Goal: Task Accomplishment & Management: Complete application form

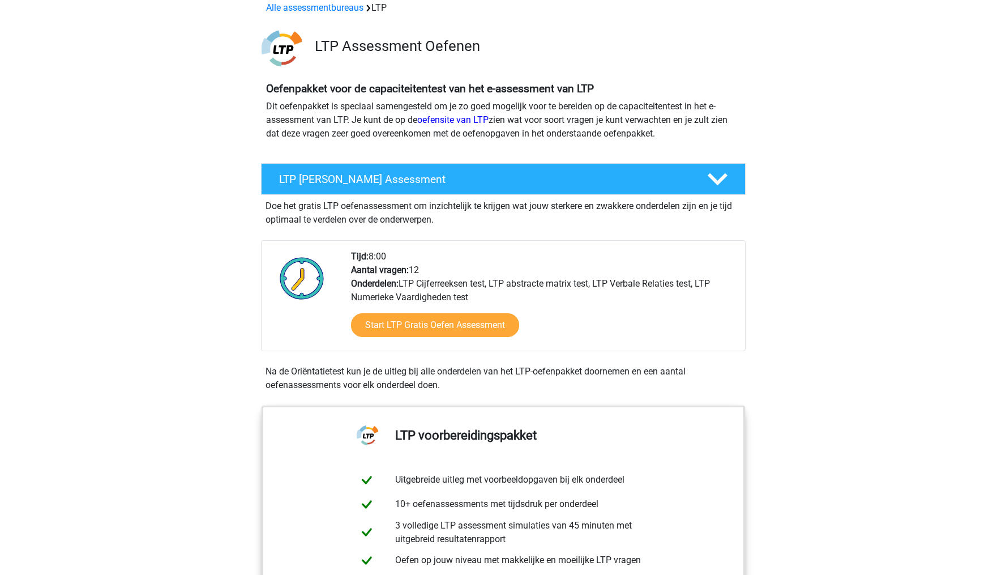
scroll to position [57, 0]
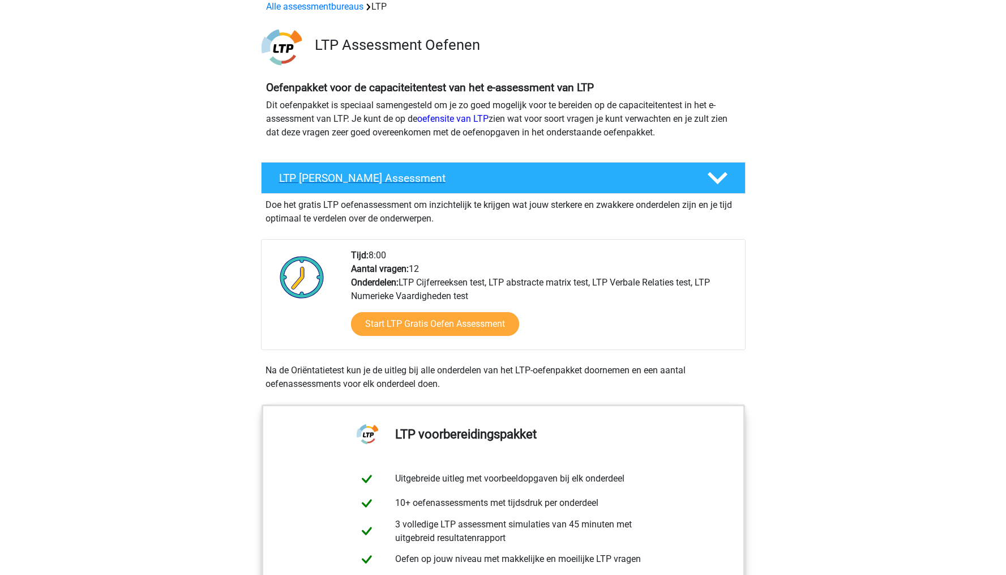
click at [723, 175] on polygon at bounding box center [718, 178] width 20 height 12
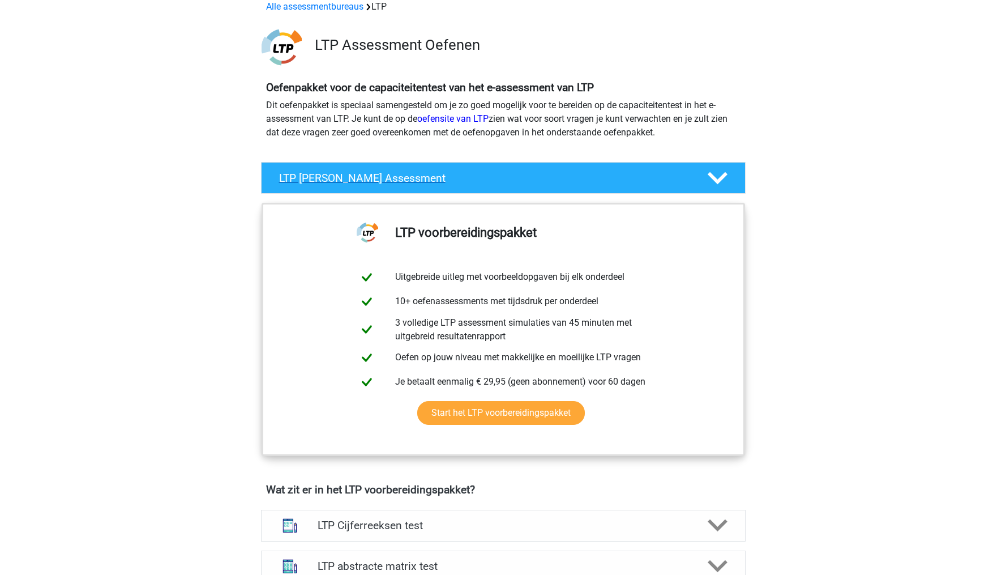
click at [723, 175] on polygon at bounding box center [718, 178] width 20 height 12
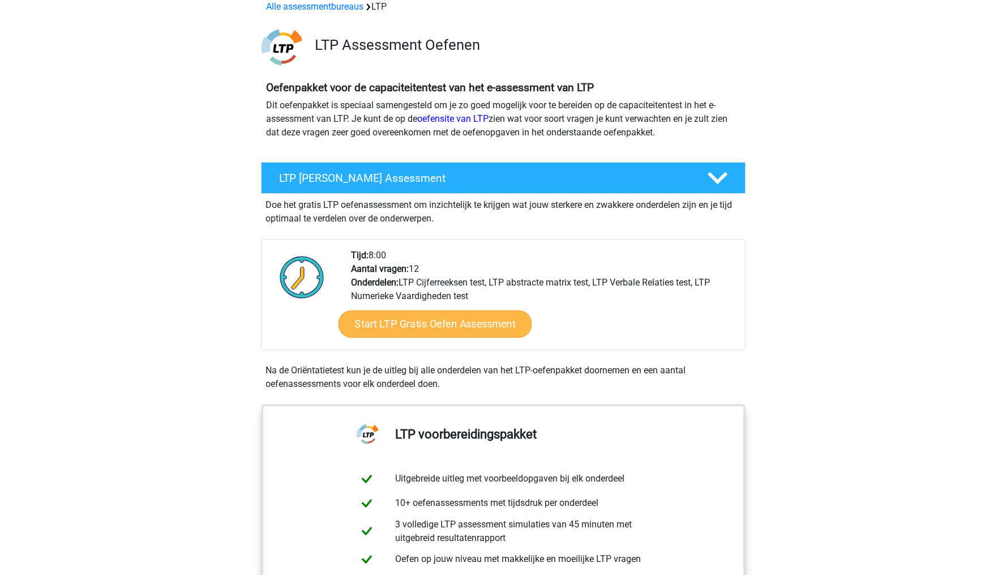
click at [409, 327] on link "Start LTP Gratis Oefen Assessment" at bounding box center [435, 323] width 194 height 27
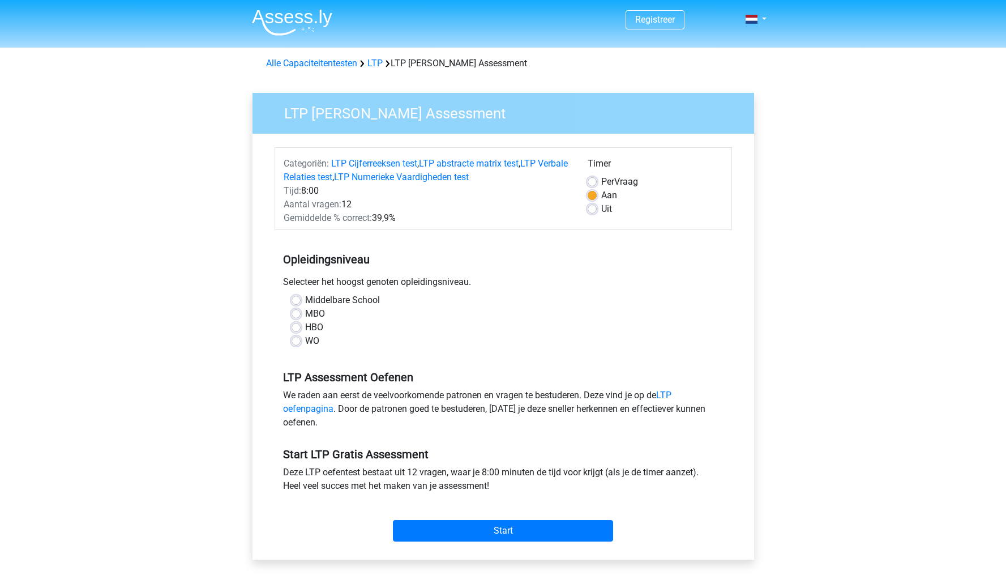
click at [312, 314] on label "MBO" at bounding box center [315, 314] width 20 height 14
click at [301, 314] on input "MBO" at bounding box center [296, 312] width 9 height 11
radio input "true"
click at [463, 534] on input "Start" at bounding box center [503, 531] width 220 height 22
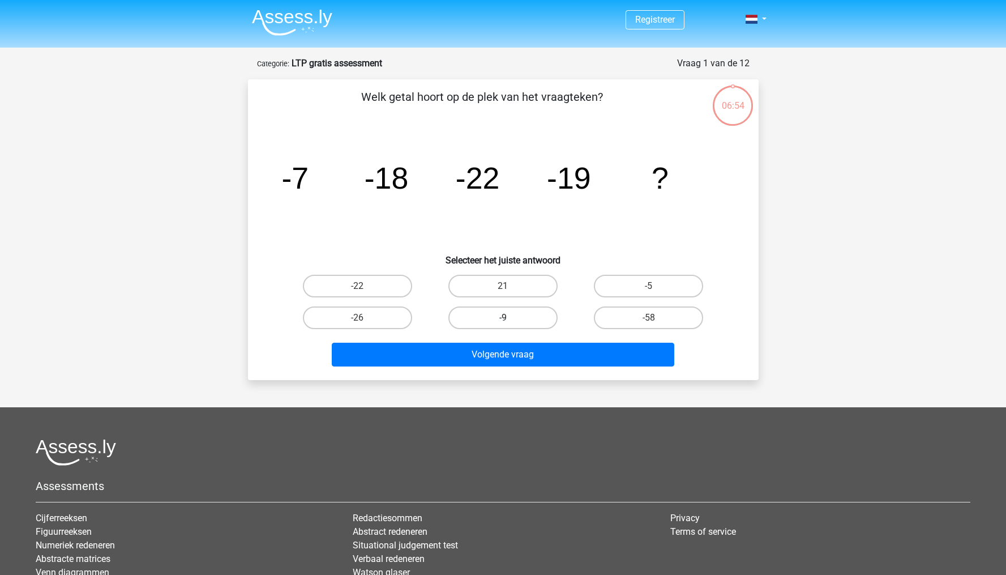
click at [478, 315] on label "-9" at bounding box center [502, 317] width 109 height 23
click at [503, 318] on input "-9" at bounding box center [506, 321] width 7 height 7
radio input "true"
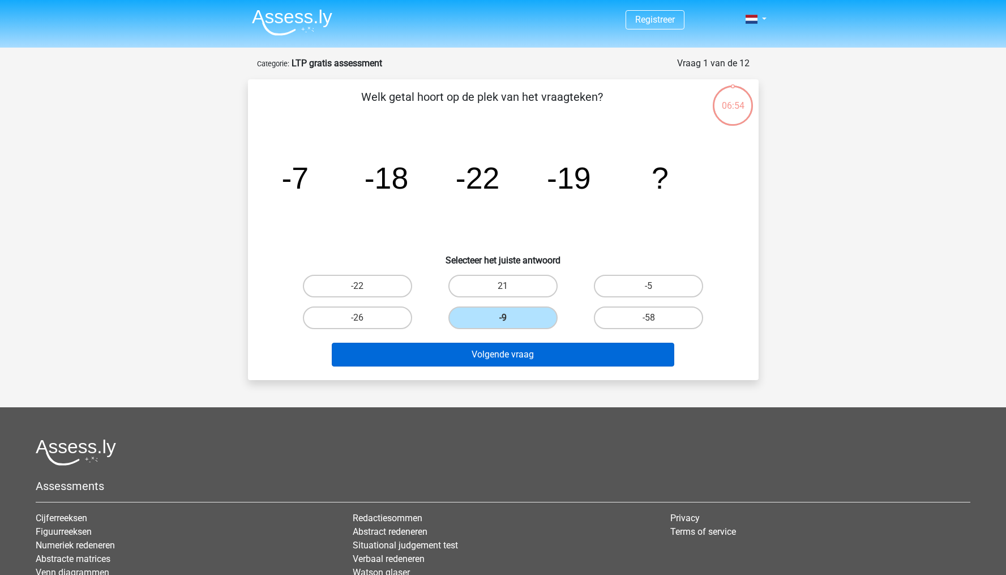
click at [472, 356] on button "Volgende vraag" at bounding box center [503, 355] width 343 height 24
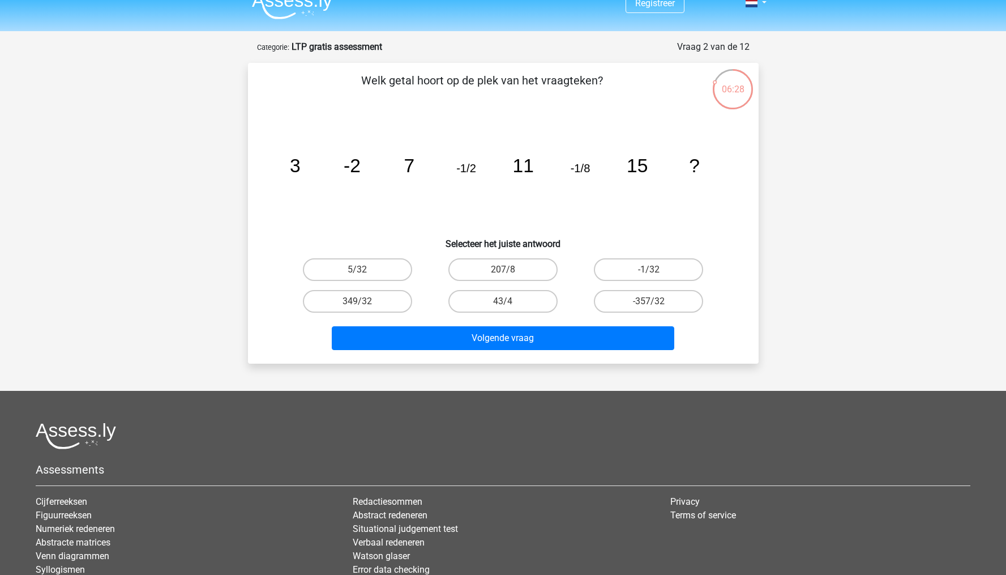
scroll to position [24, 0]
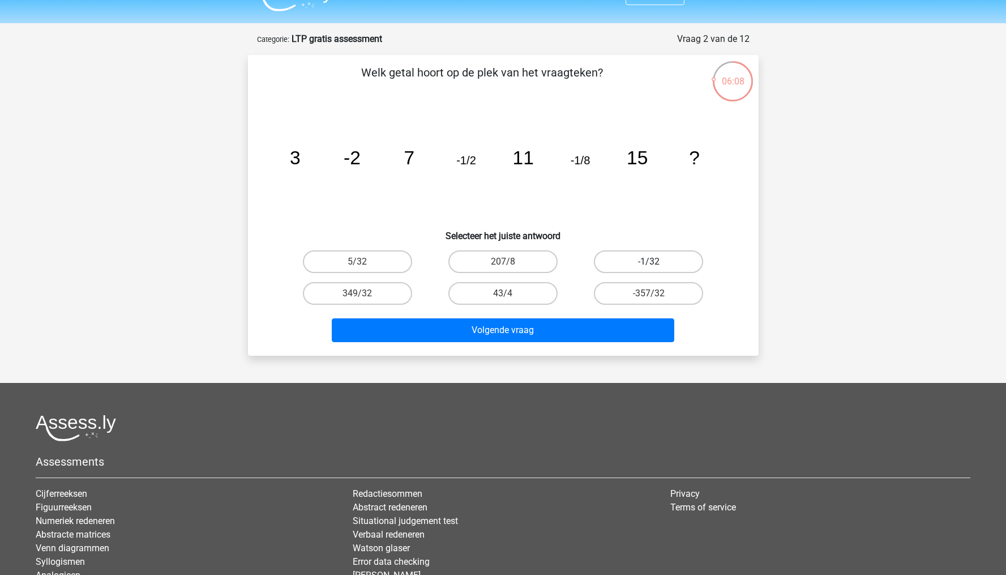
click at [633, 263] on label "-1/32" at bounding box center [648, 261] width 109 height 23
click at [649, 263] on input "-1/32" at bounding box center [652, 265] width 7 height 7
radio input "true"
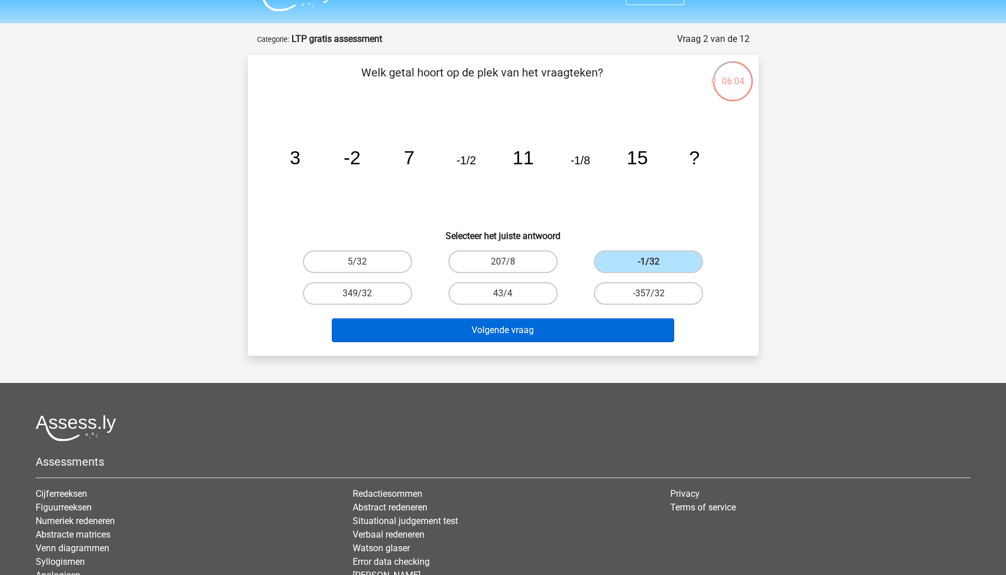
click at [570, 327] on button "Volgende vraag" at bounding box center [503, 330] width 343 height 24
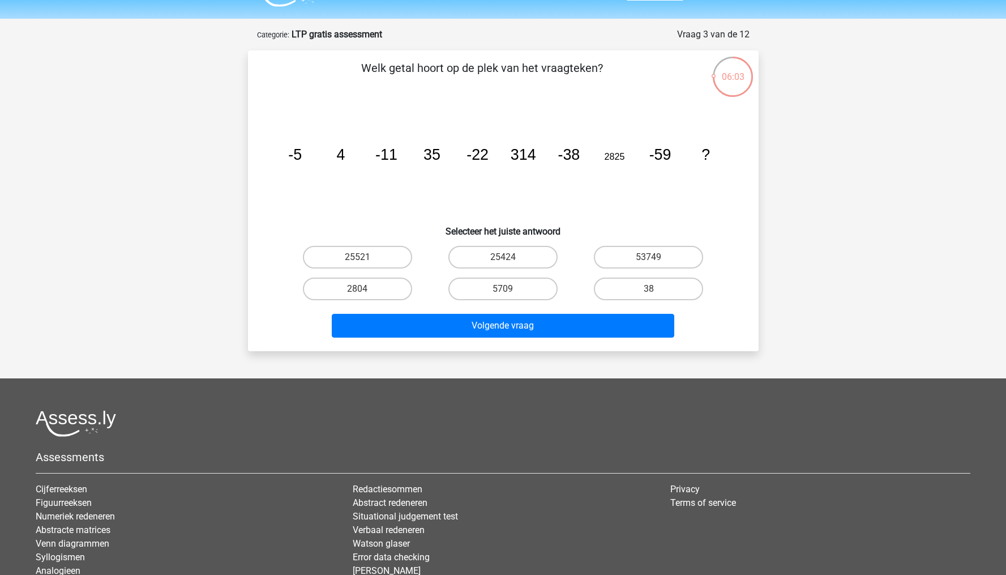
scroll to position [25, 0]
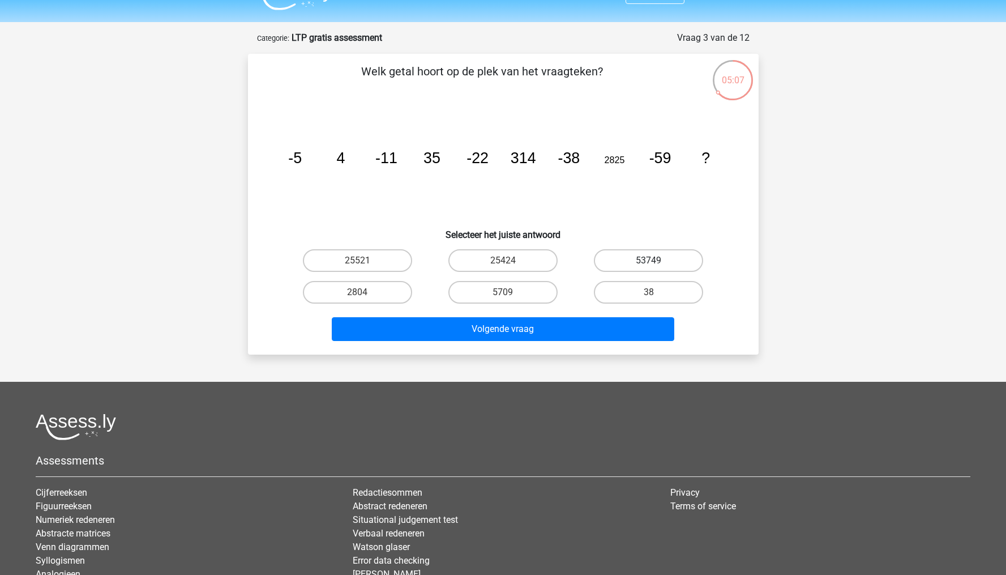
click at [632, 258] on label "53749" at bounding box center [648, 260] width 109 height 23
click at [649, 260] on input "53749" at bounding box center [652, 263] width 7 height 7
radio input "true"
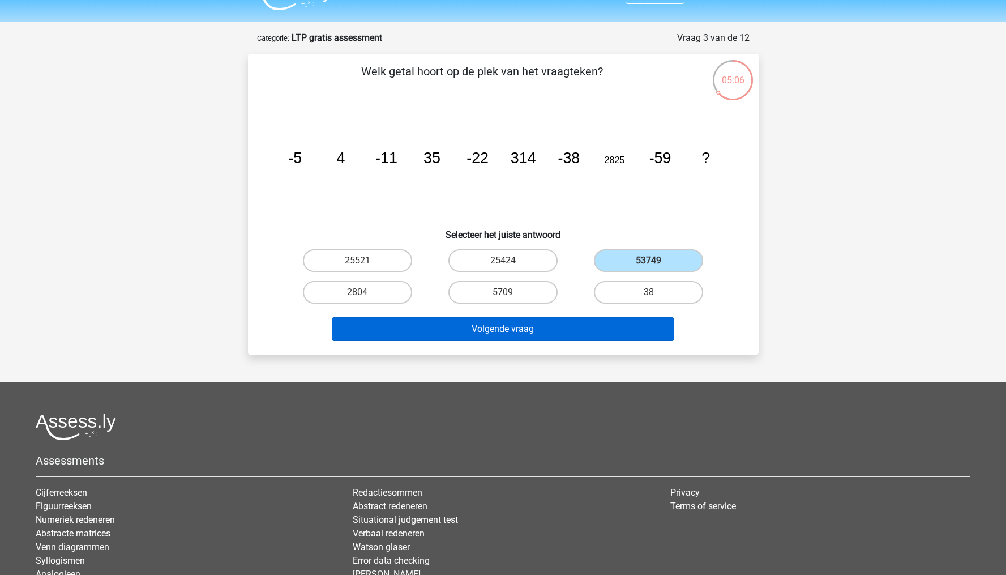
click at [513, 329] on button "Volgende vraag" at bounding box center [503, 329] width 343 height 24
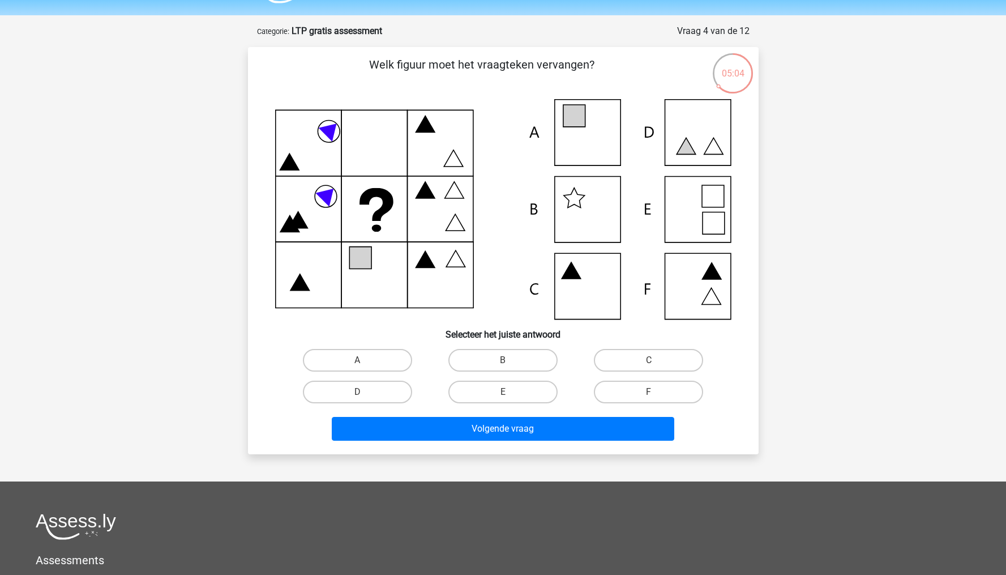
scroll to position [32, 0]
click at [361, 353] on label "A" at bounding box center [357, 360] width 109 height 23
click at [361, 361] on input "A" at bounding box center [360, 364] width 7 height 7
radio input "true"
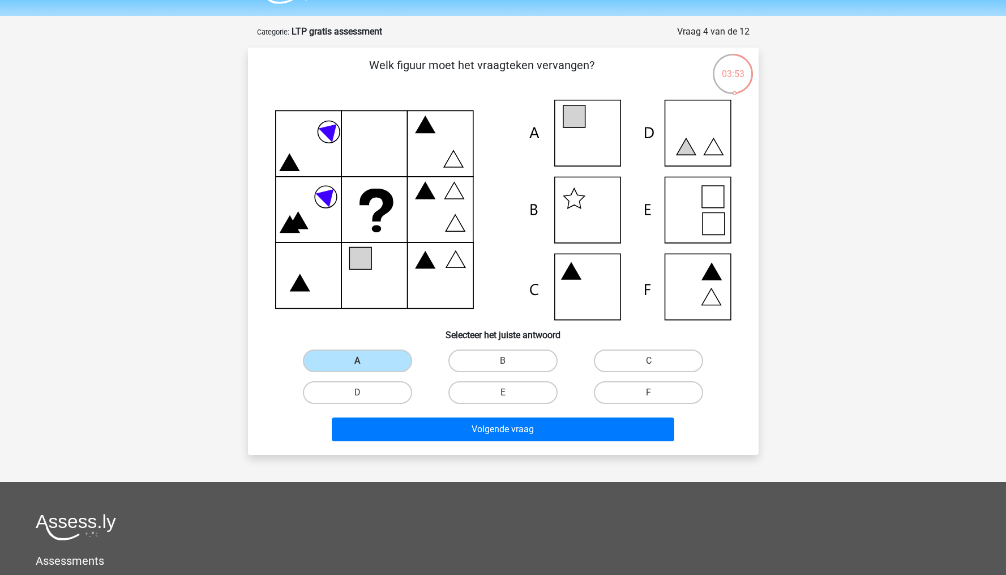
click at [453, 447] on div "Welk figuur moet het vraagteken vervangen? Selecteer het juiste antwoord A" at bounding box center [503, 251] width 511 height 407
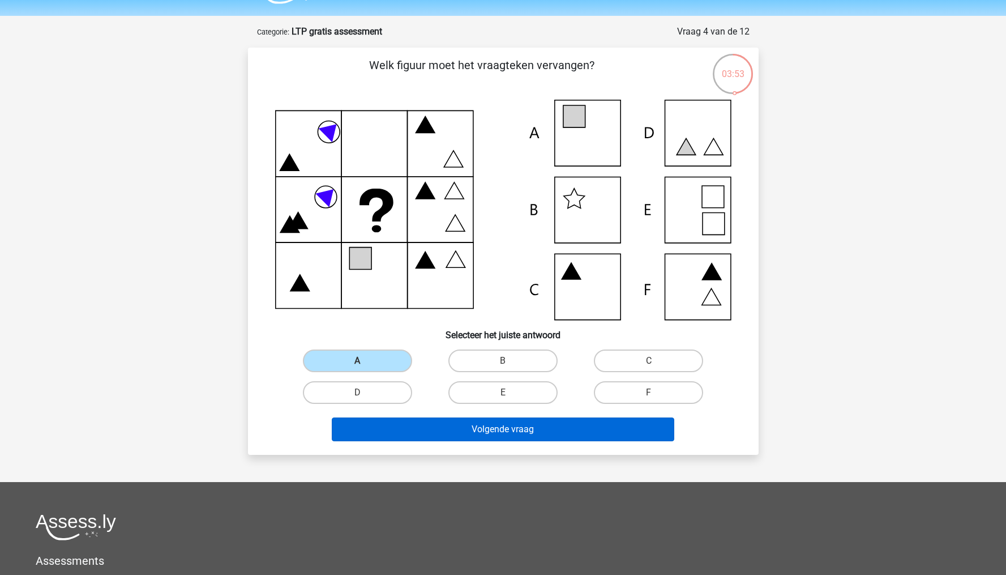
click at [457, 429] on button "Volgende vraag" at bounding box center [503, 429] width 343 height 24
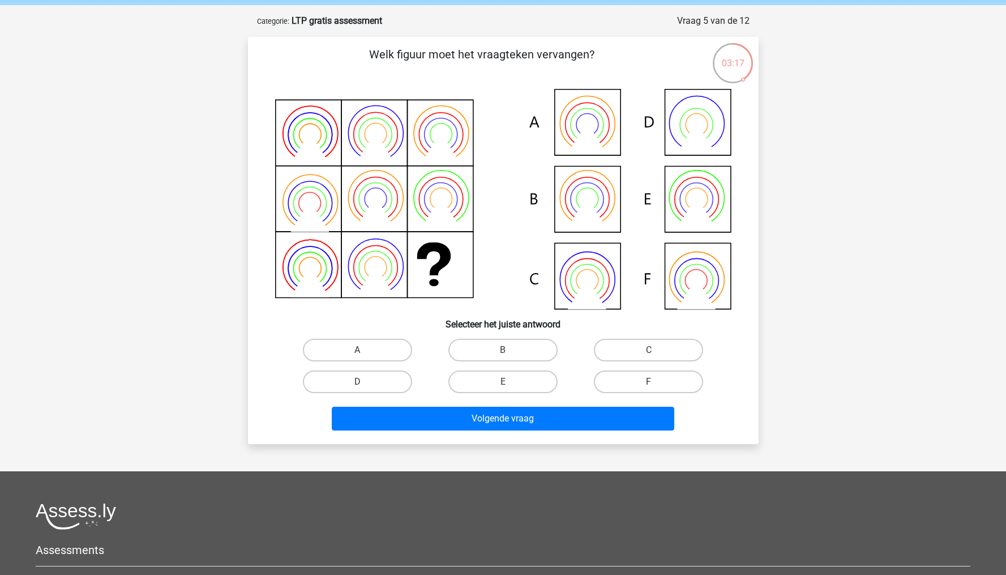
scroll to position [38, 0]
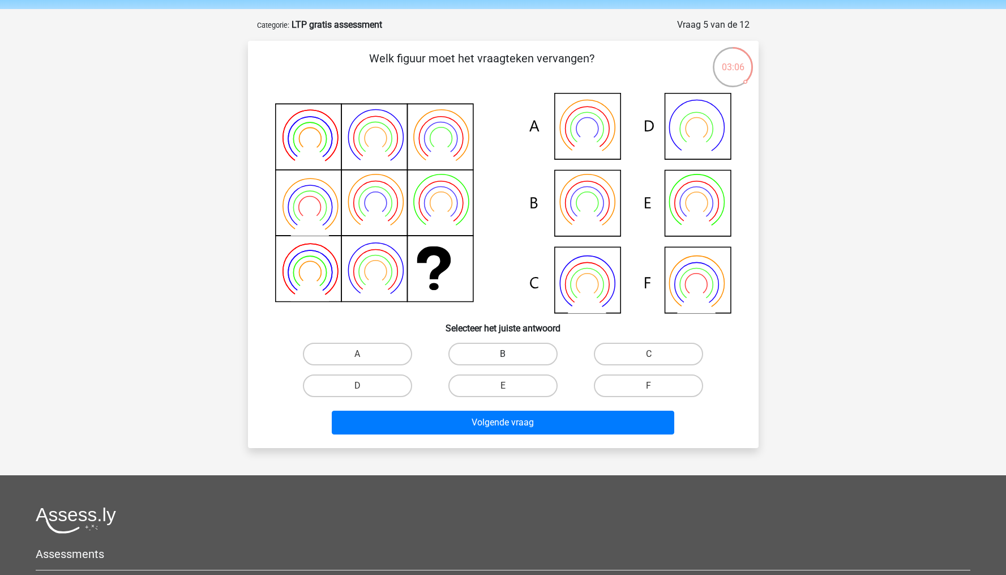
click at [487, 354] on label "B" at bounding box center [502, 354] width 109 height 23
click at [503, 354] on input "B" at bounding box center [506, 357] width 7 height 7
radio input "true"
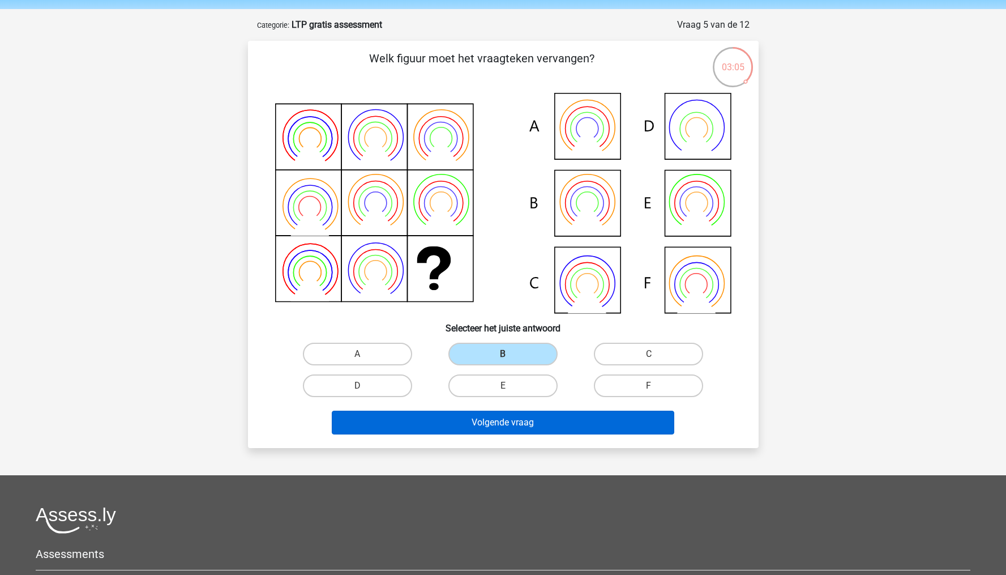
click at [468, 426] on button "Volgende vraag" at bounding box center [503, 422] width 343 height 24
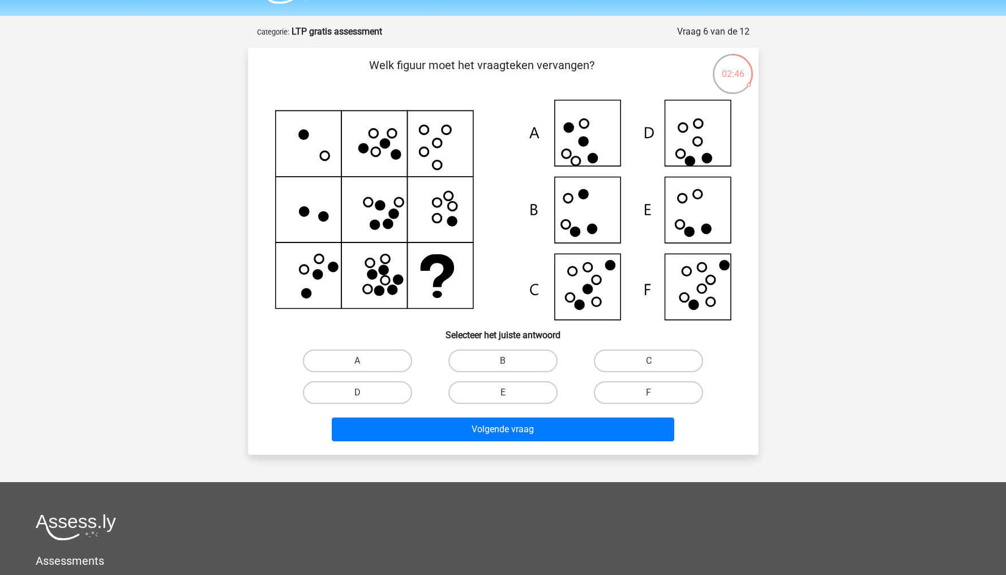
scroll to position [27, 0]
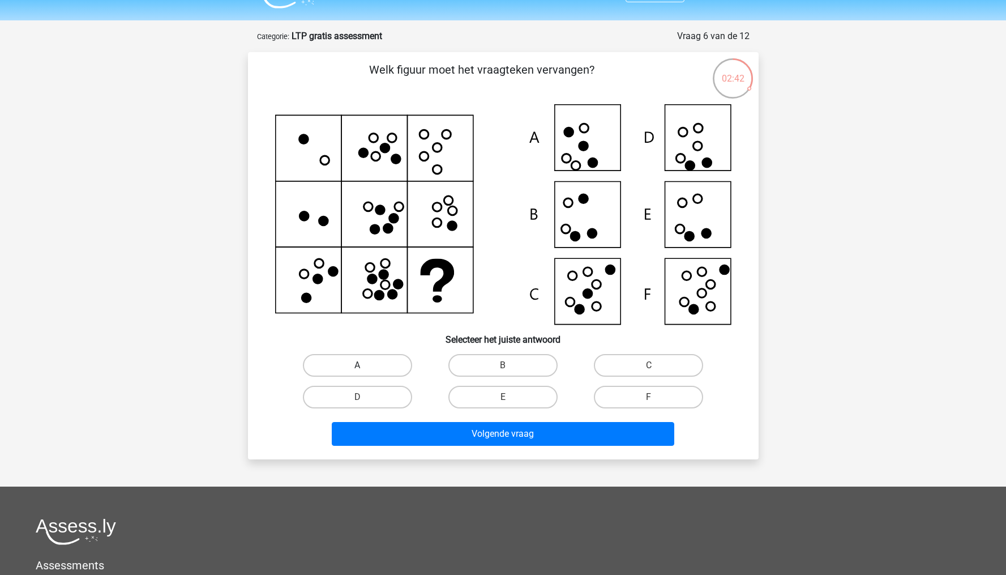
click at [354, 361] on label "A" at bounding box center [357, 365] width 109 height 23
click at [357, 365] on input "A" at bounding box center [360, 368] width 7 height 7
radio input "true"
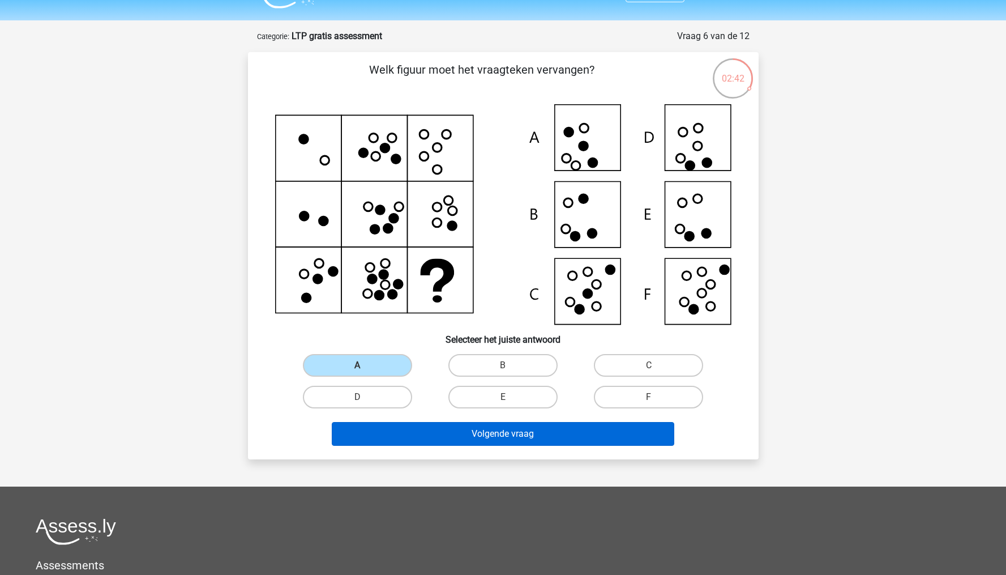
click at [423, 424] on button "Volgende vraag" at bounding box center [503, 434] width 343 height 24
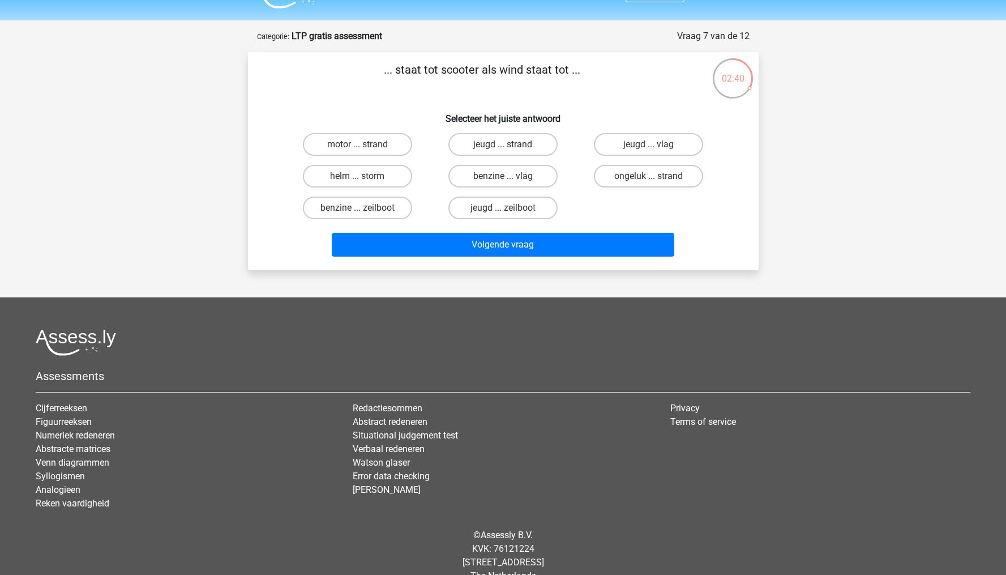
scroll to position [27, 0]
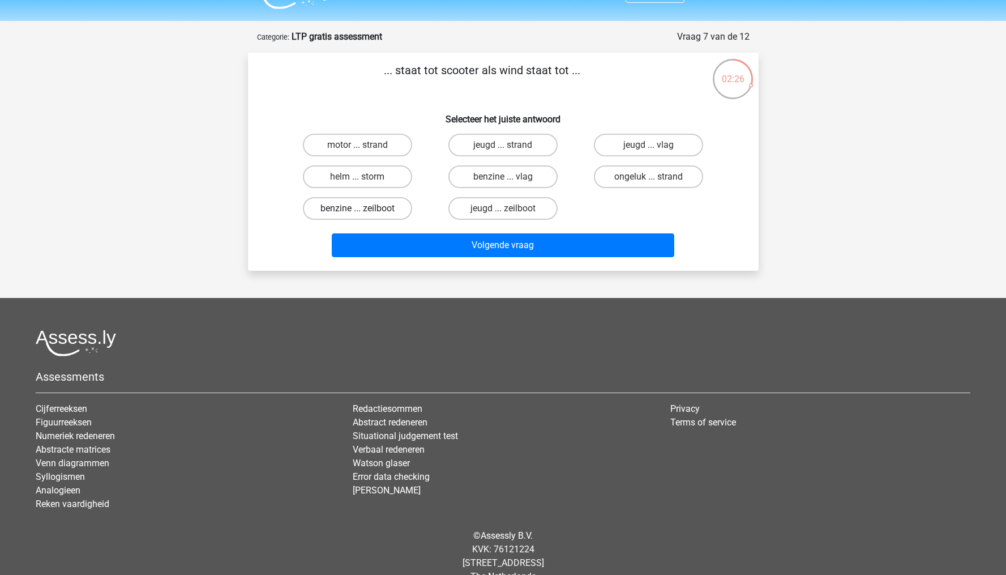
click at [378, 211] on label "benzine ... zeilboot" at bounding box center [357, 208] width 109 height 23
click at [365, 211] on input "benzine ... zeilboot" at bounding box center [360, 211] width 7 height 7
radio input "true"
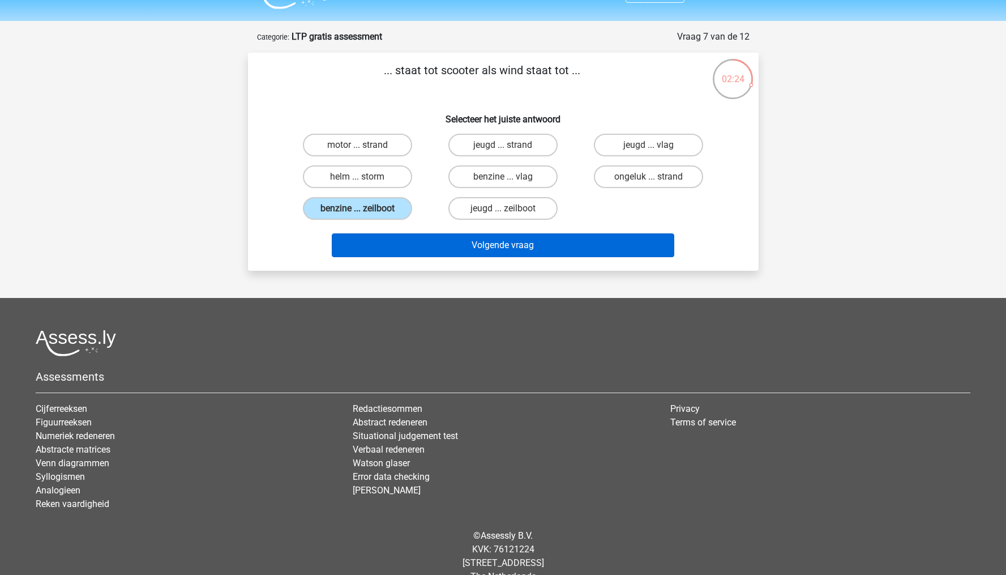
click at [419, 246] on button "Volgende vraag" at bounding box center [503, 245] width 343 height 24
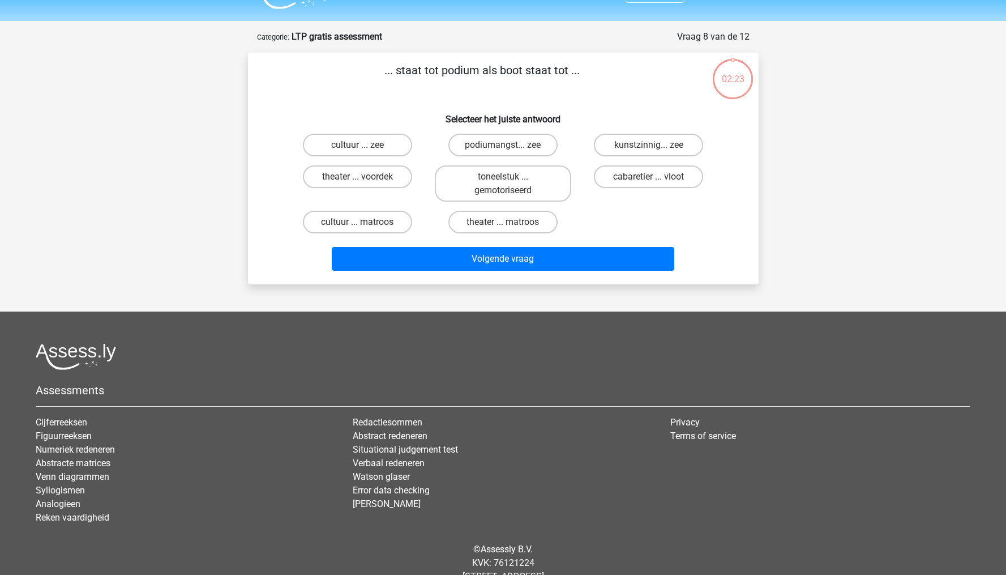
scroll to position [57, 0]
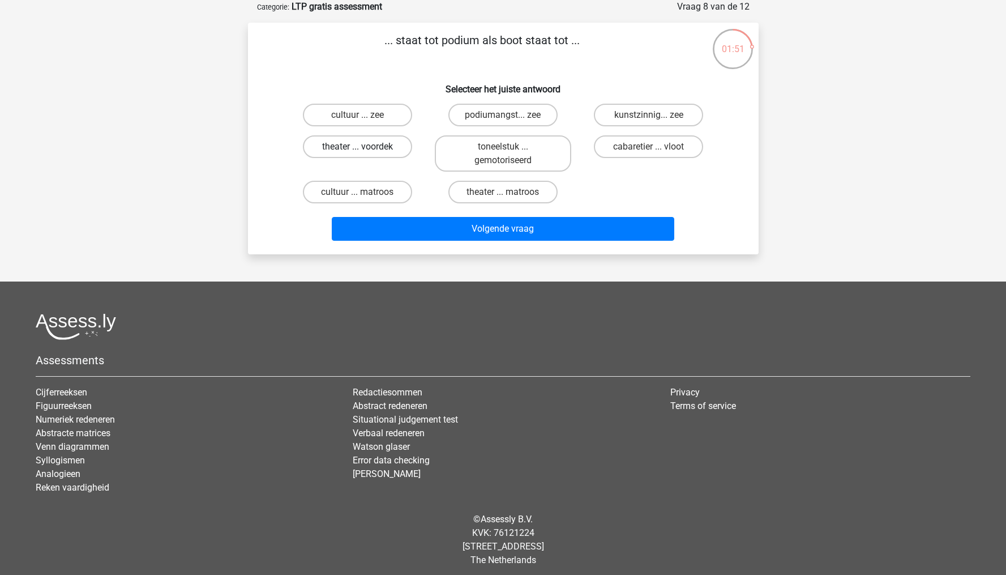
click at [391, 147] on label "theater ... voordek" at bounding box center [357, 146] width 109 height 23
click at [365, 147] on input "theater ... voordek" at bounding box center [360, 150] width 7 height 7
radio input "true"
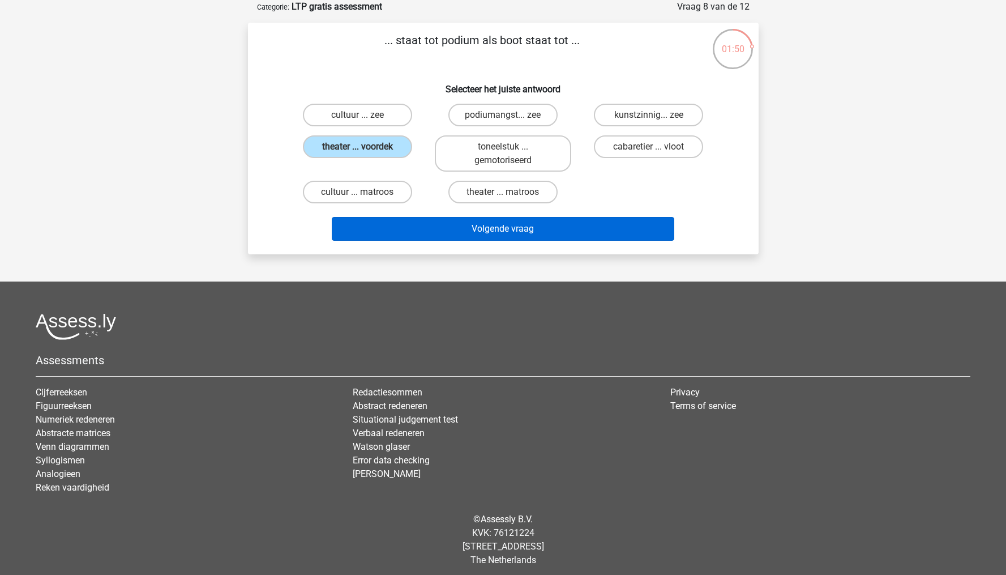
click at [432, 226] on button "Volgende vraag" at bounding box center [503, 229] width 343 height 24
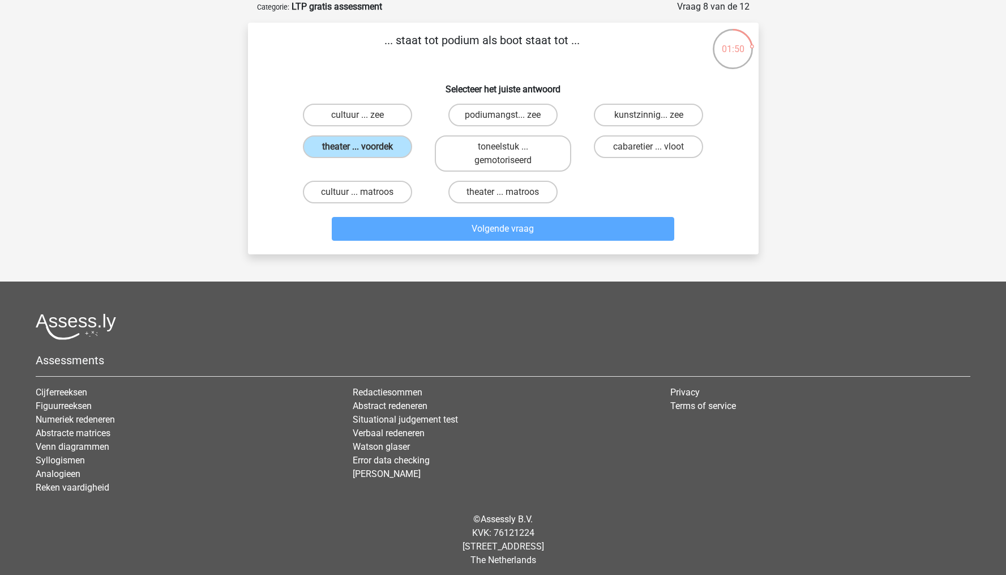
scroll to position [49, 0]
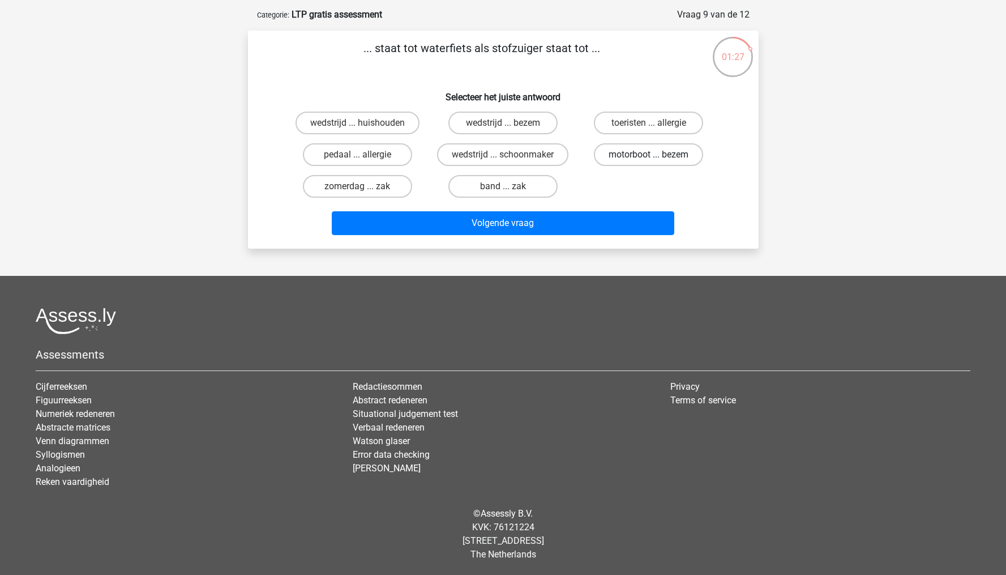
click at [607, 155] on label "motorboot ... bezem" at bounding box center [648, 154] width 109 height 23
click at [649, 155] on input "motorboot ... bezem" at bounding box center [652, 158] width 7 height 7
radio input "true"
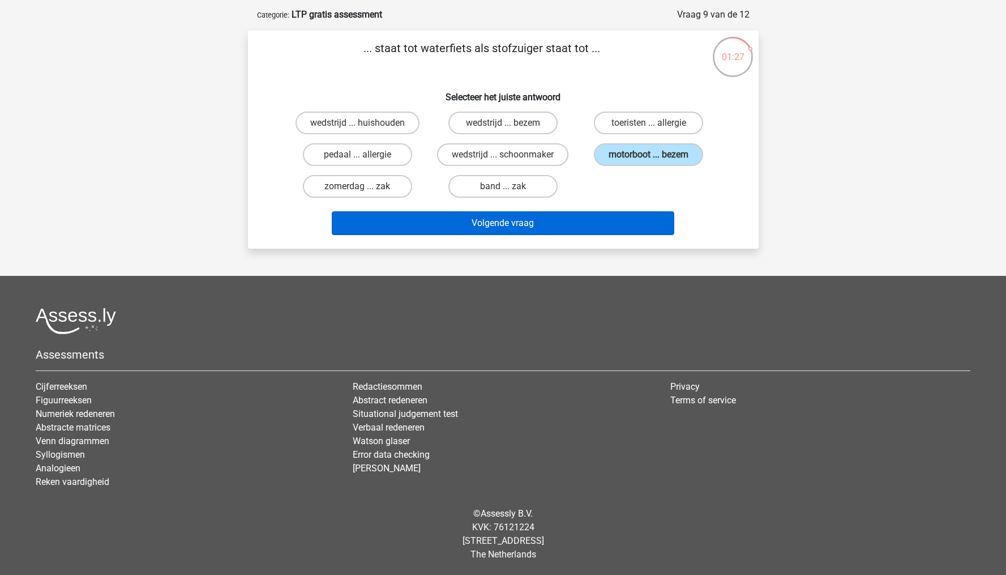
click at [559, 221] on button "Volgende vraag" at bounding box center [503, 223] width 343 height 24
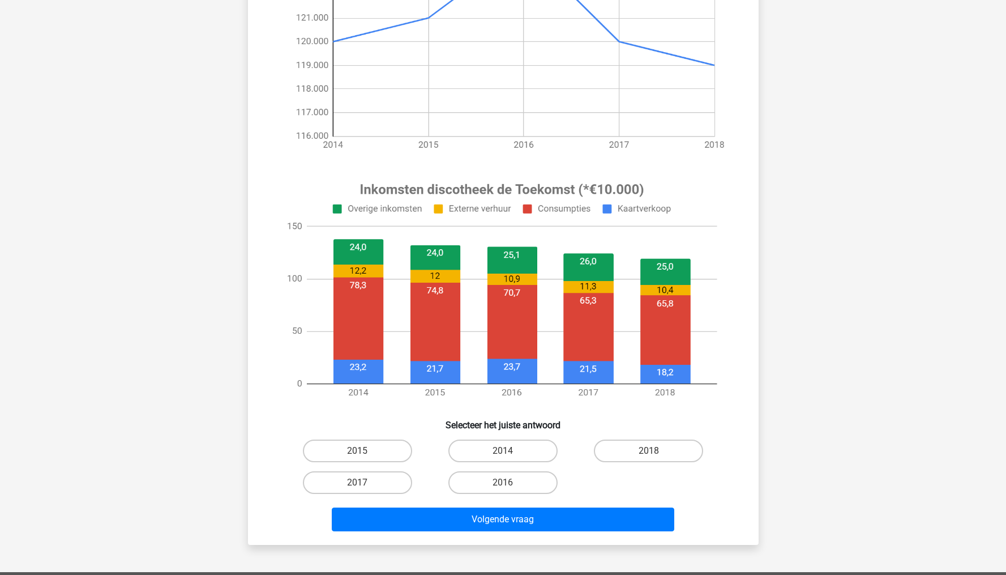
scroll to position [247, 0]
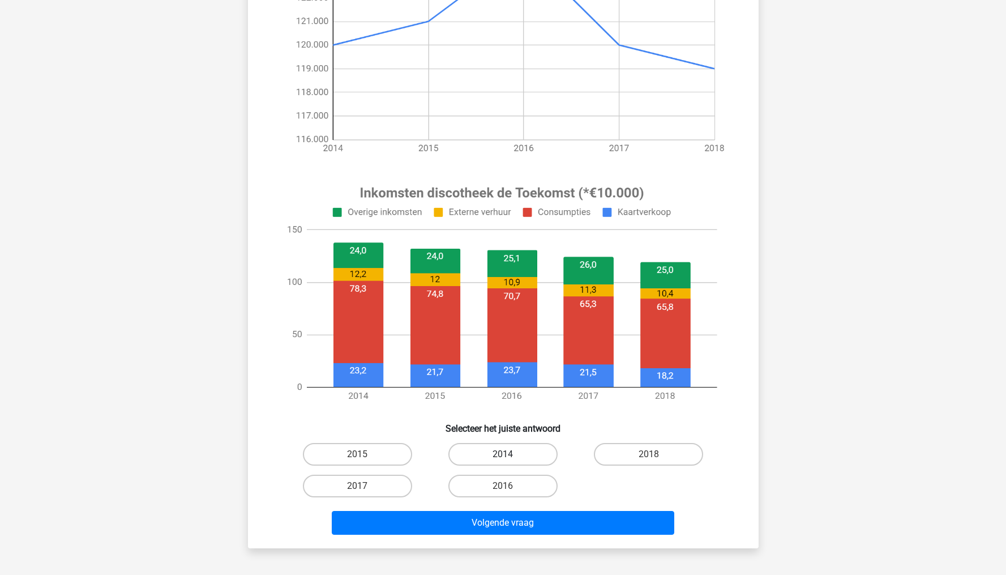
click at [485, 450] on label "2014" at bounding box center [502, 454] width 109 height 23
click at [503, 454] on input "2014" at bounding box center [506, 457] width 7 height 7
radio input "true"
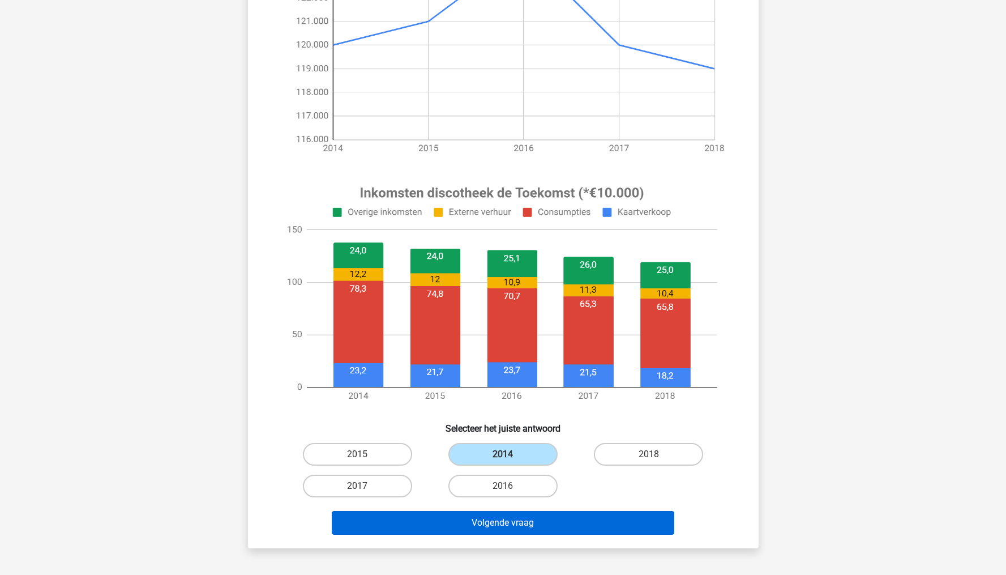
click at [477, 517] on button "Volgende vraag" at bounding box center [503, 523] width 343 height 24
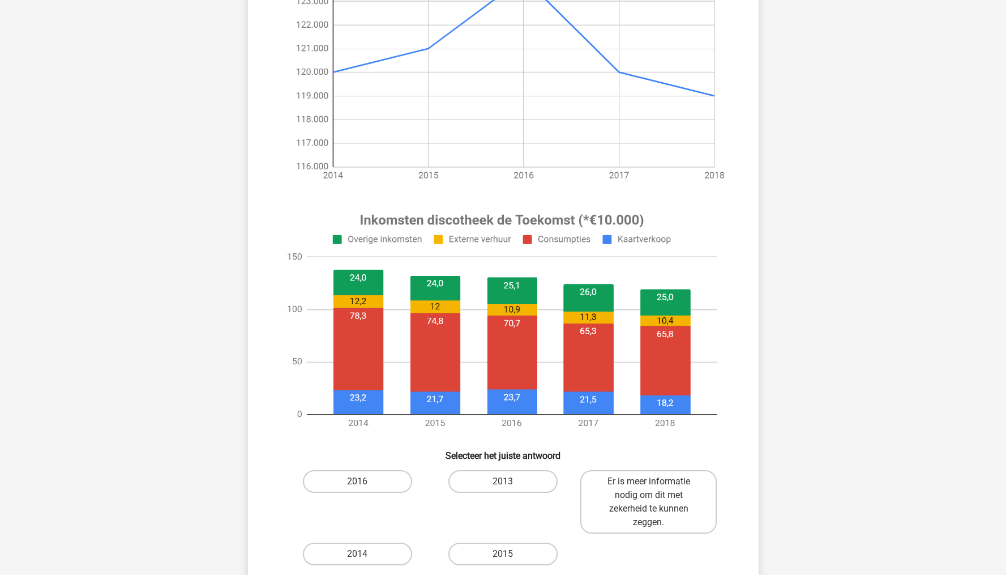
scroll to position [220, 0]
click at [357, 558] on label "2014" at bounding box center [357, 553] width 109 height 23
click at [357, 558] on input "2014" at bounding box center [360, 557] width 7 height 7
radio input "true"
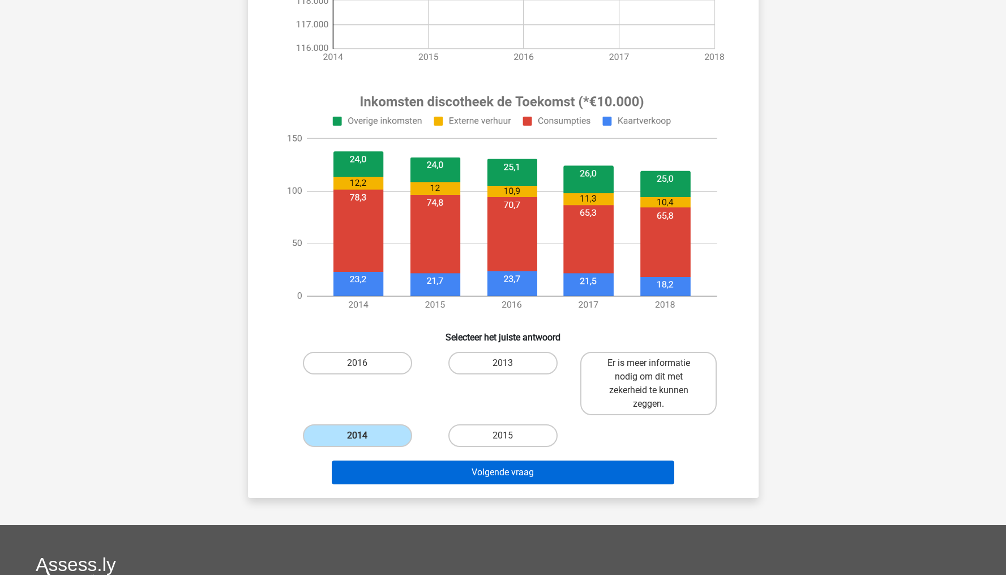
click at [474, 469] on button "Volgende vraag" at bounding box center [503, 472] width 343 height 24
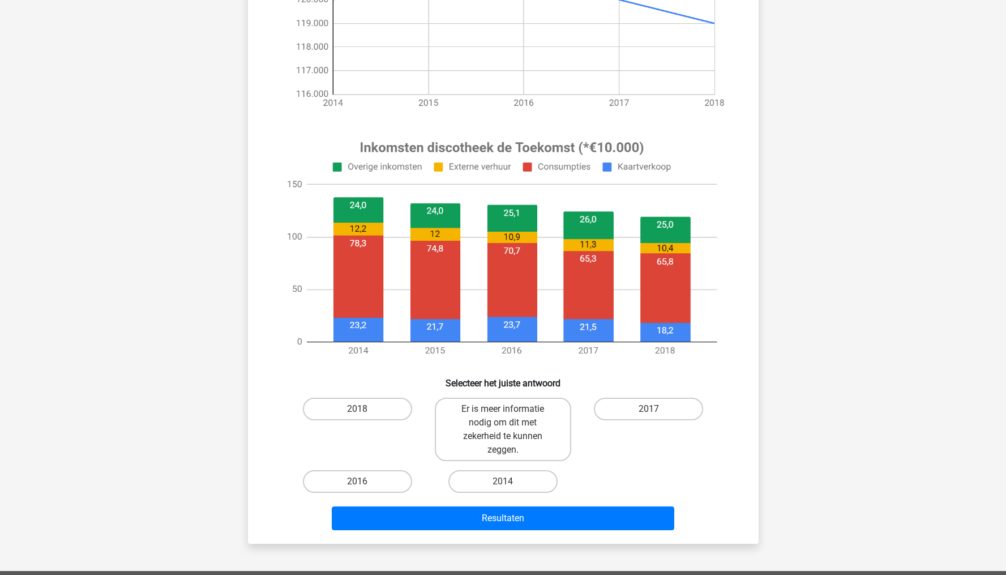
scroll to position [330, 0]
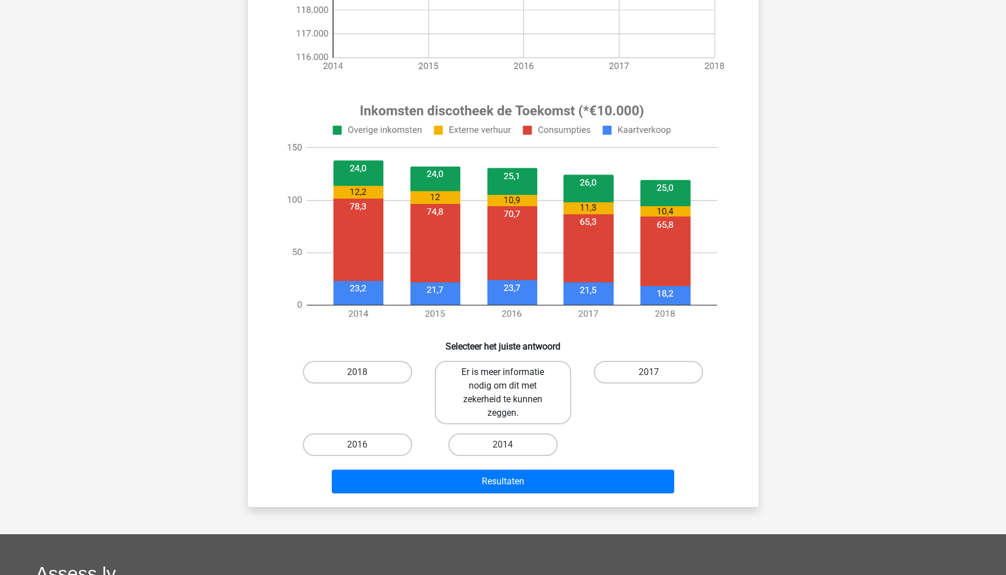
click at [510, 398] on label "Er is meer informatie nodig om dit met zekerheid te kunnen zeggen." at bounding box center [503, 392] width 136 height 63
click at [510, 379] on input "Er is meer informatie nodig om dit met zekerheid te kunnen zeggen." at bounding box center [506, 375] width 7 height 7
radio input "true"
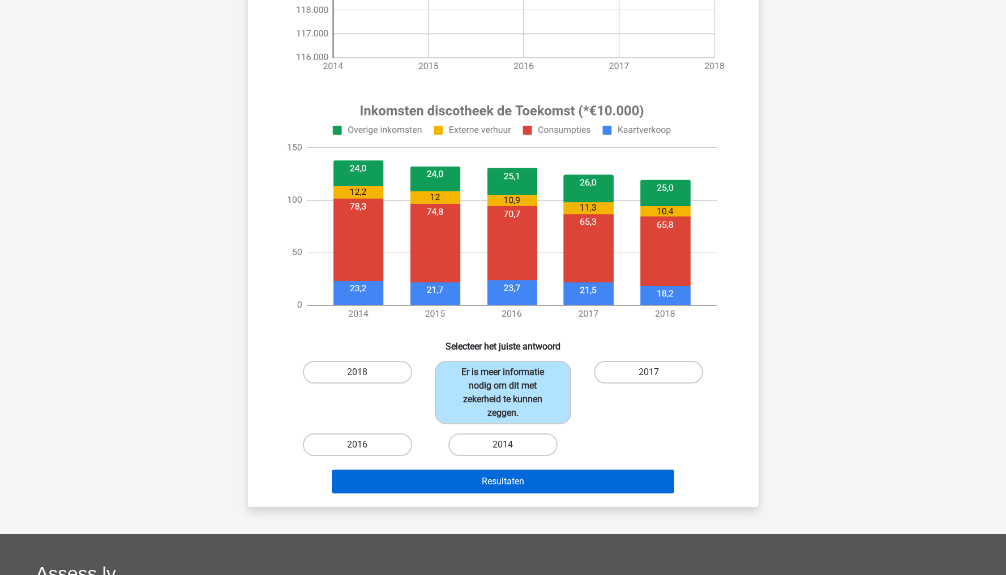
click at [496, 478] on button "Resultaten" at bounding box center [503, 481] width 343 height 24
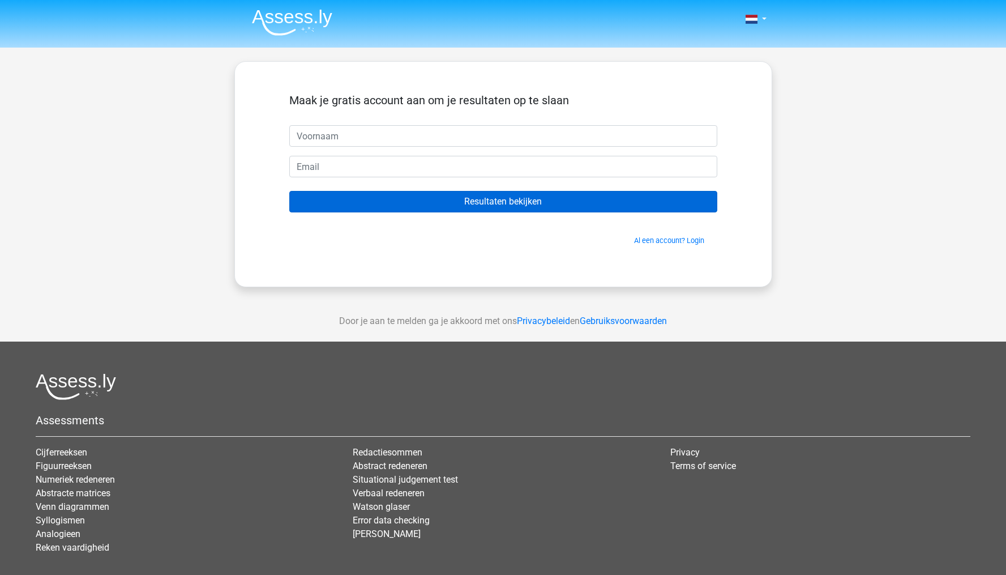
click at [467, 204] on input "Resultaten bekijken" at bounding box center [503, 202] width 428 height 22
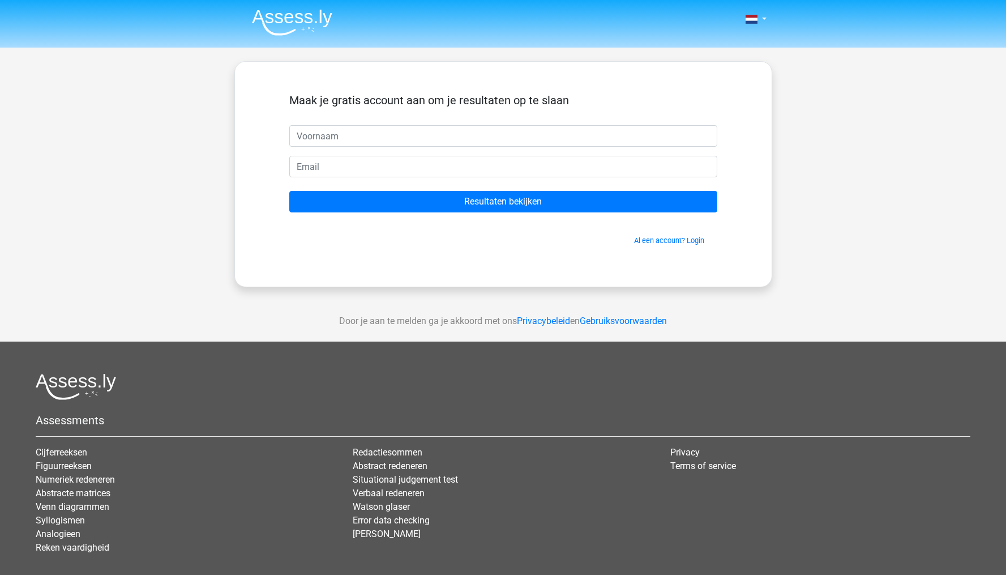
click at [317, 276] on div "Maak je gratis account aan om je resultaten op te slaan Resultaten bekijken Al …" at bounding box center [503, 174] width 538 height 226
click at [192, 126] on div "Nederlands English" at bounding box center [503, 320] width 1006 height 640
